Goal: Navigation & Orientation: Find specific page/section

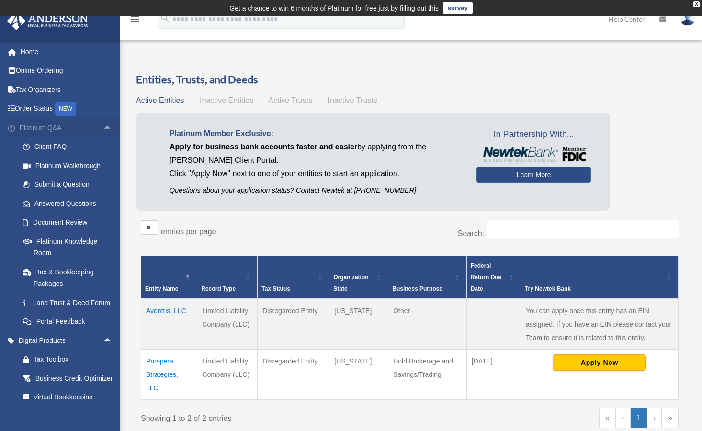
click at [46, 126] on link "Platinum Q&A arrow_drop_up" at bounding box center [67, 127] width 120 height 19
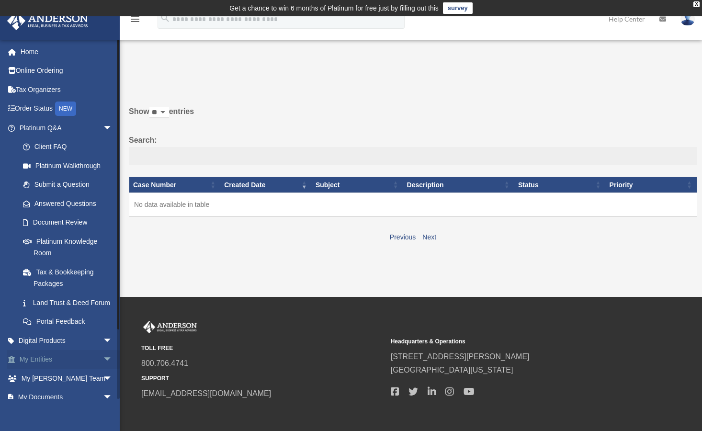
click at [103, 366] on span "arrow_drop_down" at bounding box center [112, 360] width 19 height 20
click at [103, 128] on span "arrow_drop_down" at bounding box center [112, 128] width 19 height 20
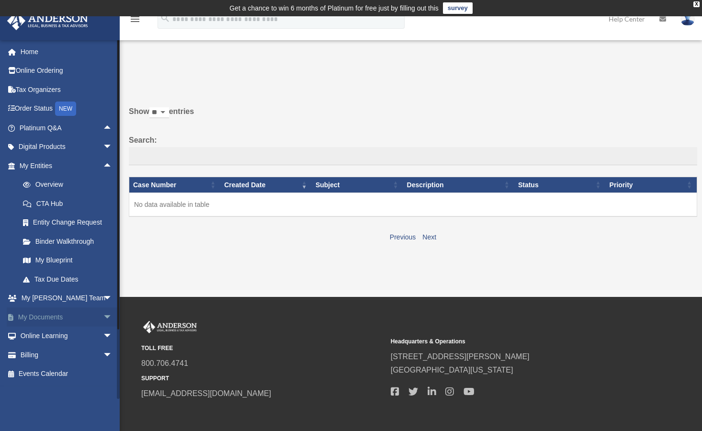
click at [103, 317] on span "arrow_drop_down" at bounding box center [112, 318] width 19 height 20
click at [103, 317] on span "arrow_drop_up" at bounding box center [112, 318] width 19 height 20
click at [58, 183] on link "Overview" at bounding box center [70, 184] width 114 height 19
